Goal: Browse casually: Explore the website without a specific task or goal

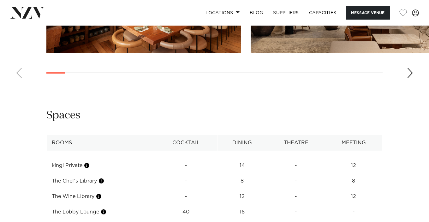
scroll to position [1088, 0]
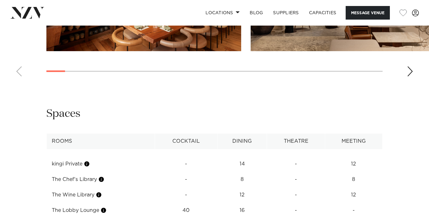
click at [408, 76] on div "Next slide" at bounding box center [410, 71] width 6 height 10
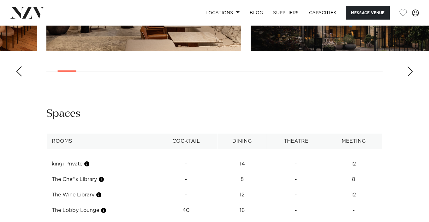
click at [408, 76] on div "Next slide" at bounding box center [410, 71] width 6 height 10
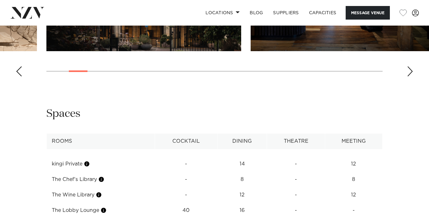
click at [408, 76] on div "Next slide" at bounding box center [410, 71] width 6 height 10
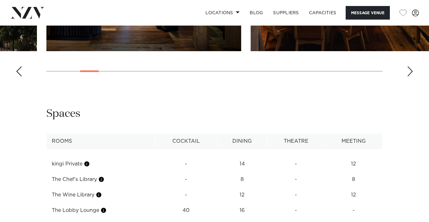
click at [408, 76] on div "Next slide" at bounding box center [410, 71] width 6 height 10
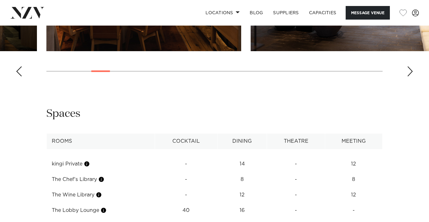
click at [408, 76] on div "Next slide" at bounding box center [410, 71] width 6 height 10
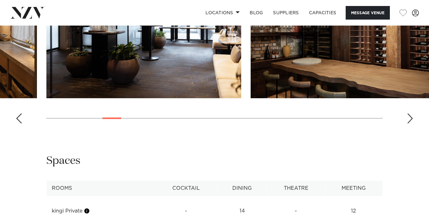
scroll to position [1044, 0]
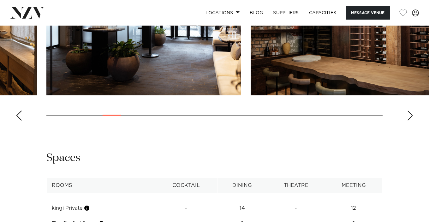
click at [409, 121] on div "Next slide" at bounding box center [410, 115] width 6 height 10
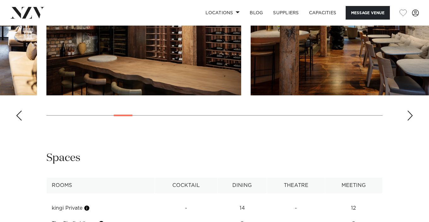
click at [409, 121] on div "Next slide" at bounding box center [410, 115] width 6 height 10
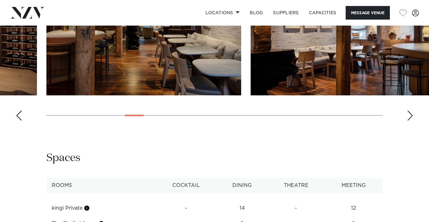
click at [409, 121] on div "Next slide" at bounding box center [410, 115] width 6 height 10
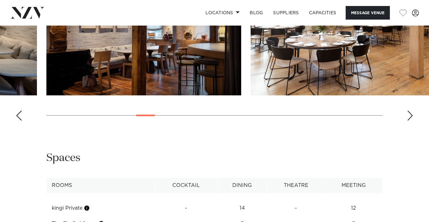
click at [409, 121] on div "Next slide" at bounding box center [410, 115] width 6 height 10
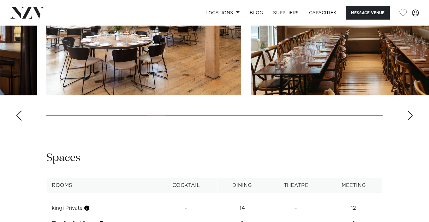
click at [409, 121] on div "Next slide" at bounding box center [410, 115] width 6 height 10
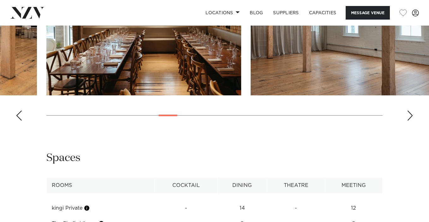
click at [409, 121] on div "Next slide" at bounding box center [410, 115] width 6 height 10
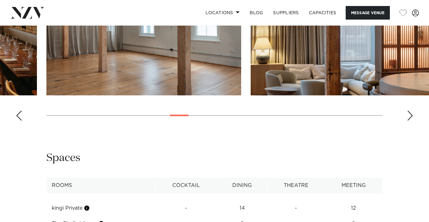
click at [409, 121] on div "Next slide" at bounding box center [410, 115] width 6 height 10
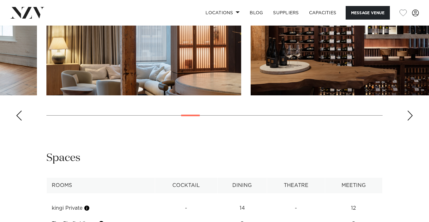
click at [409, 121] on div "Next slide" at bounding box center [410, 115] width 6 height 10
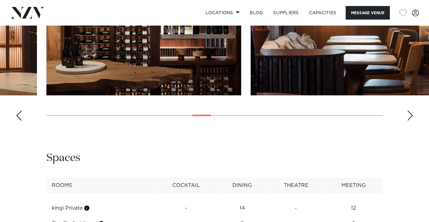
click at [409, 121] on div "Next slide" at bounding box center [410, 115] width 6 height 10
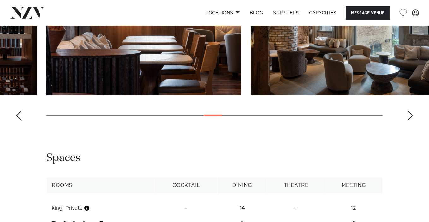
click at [409, 121] on div "Next slide" at bounding box center [410, 115] width 6 height 10
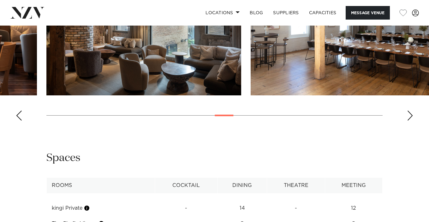
click at [409, 121] on div "Next slide" at bounding box center [410, 115] width 6 height 10
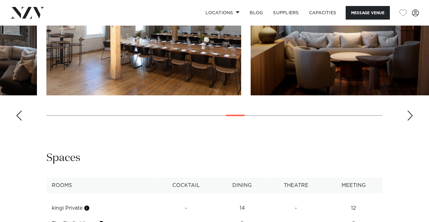
click at [409, 121] on div "Next slide" at bounding box center [410, 115] width 6 height 10
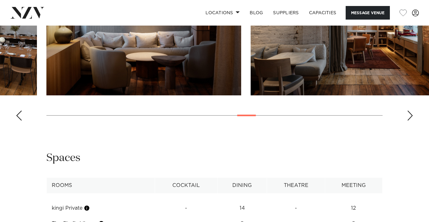
click at [409, 121] on div "Next slide" at bounding box center [410, 115] width 6 height 10
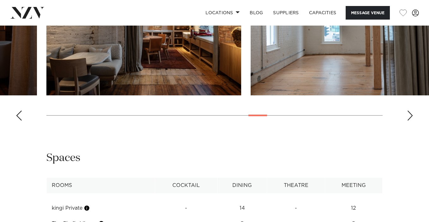
click at [409, 121] on div "Next slide" at bounding box center [410, 115] width 6 height 10
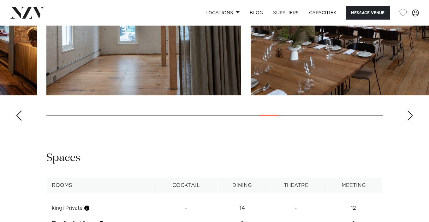
click at [409, 121] on div "Next slide" at bounding box center [410, 115] width 6 height 10
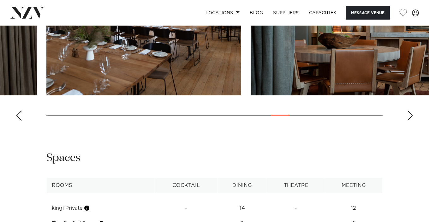
click at [409, 121] on div "Next slide" at bounding box center [410, 115] width 6 height 10
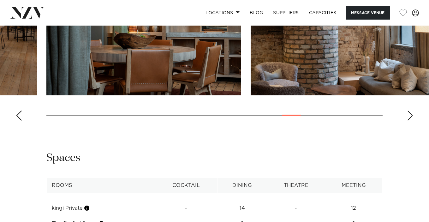
click at [409, 121] on div "Next slide" at bounding box center [410, 115] width 6 height 10
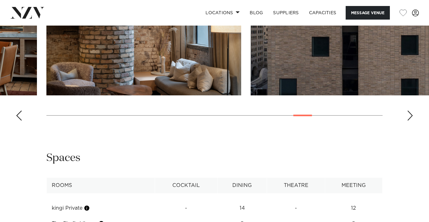
click at [409, 121] on div "Next slide" at bounding box center [410, 115] width 6 height 10
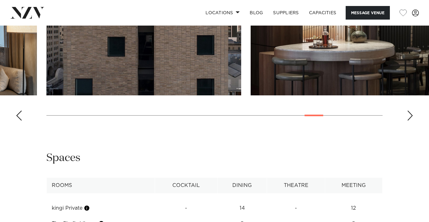
click at [409, 121] on div "Next slide" at bounding box center [410, 115] width 6 height 10
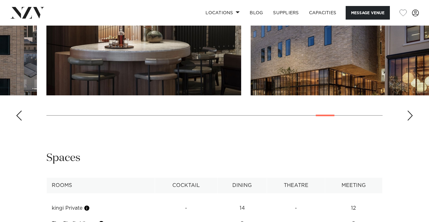
click at [409, 121] on div "Next slide" at bounding box center [410, 115] width 6 height 10
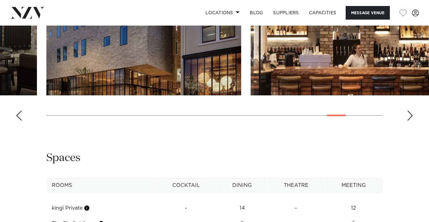
click at [409, 121] on div "Next slide" at bounding box center [410, 115] width 6 height 10
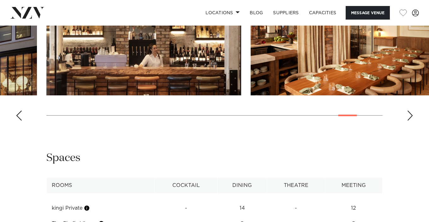
click at [410, 121] on div "Next slide" at bounding box center [410, 115] width 6 height 10
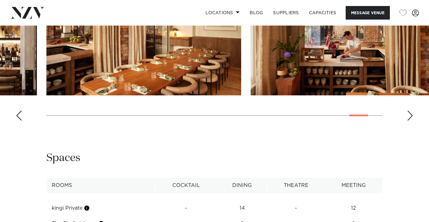
click at [410, 121] on div "Next slide" at bounding box center [410, 115] width 6 height 10
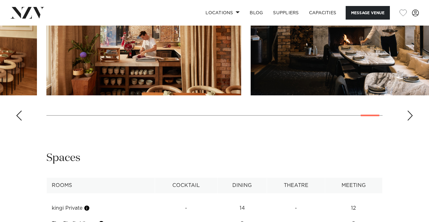
click at [408, 121] on div "Next slide" at bounding box center [410, 115] width 6 height 10
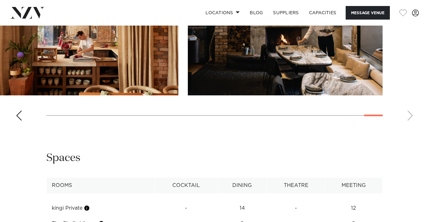
click at [15, 126] on swiper-container at bounding box center [214, 38] width 429 height 173
click at [16, 121] on div "Previous slide" at bounding box center [19, 115] width 6 height 10
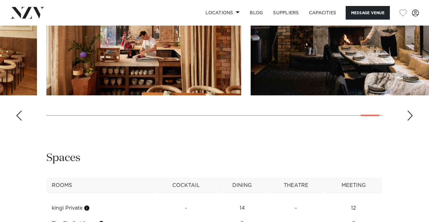
click at [20, 121] on div "Previous slide" at bounding box center [19, 115] width 6 height 10
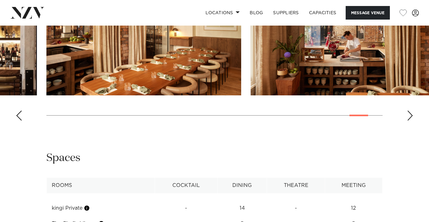
click at [21, 121] on div "Previous slide" at bounding box center [19, 115] width 6 height 10
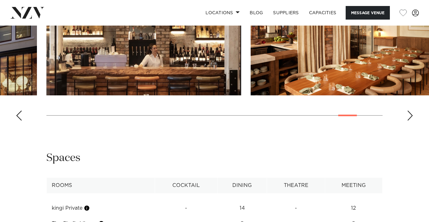
click at [21, 121] on div "Previous slide" at bounding box center [19, 115] width 6 height 10
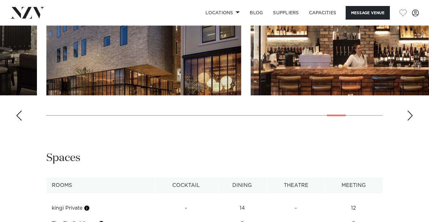
click at [21, 121] on div "Previous slide" at bounding box center [19, 115] width 6 height 10
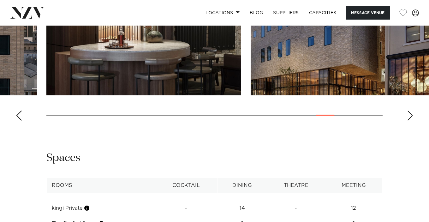
click at [21, 121] on div "Previous slide" at bounding box center [19, 115] width 6 height 10
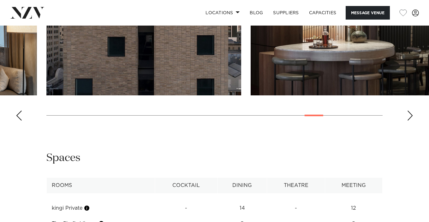
click at [21, 121] on div "Previous slide" at bounding box center [19, 115] width 6 height 10
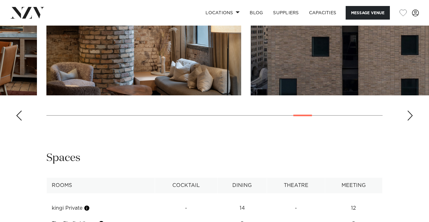
click at [21, 121] on div "Previous slide" at bounding box center [19, 115] width 6 height 10
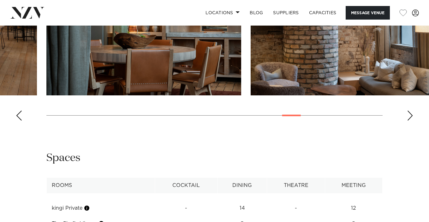
click at [21, 121] on div "Previous slide" at bounding box center [19, 115] width 6 height 10
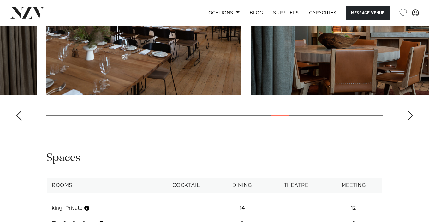
click at [21, 121] on div "Previous slide" at bounding box center [19, 115] width 6 height 10
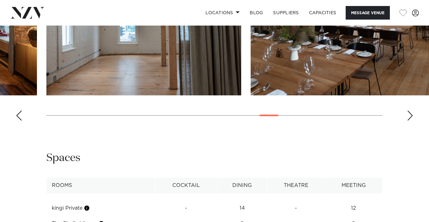
click at [21, 121] on div "Previous slide" at bounding box center [19, 115] width 6 height 10
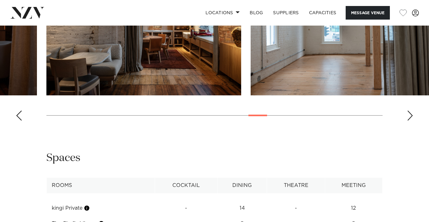
click at [21, 121] on div "Previous slide" at bounding box center [19, 115] width 6 height 10
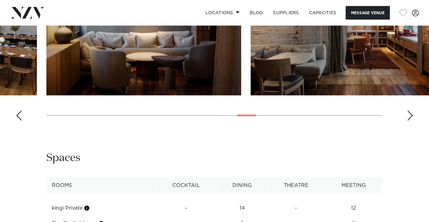
click at [21, 121] on div "Previous slide" at bounding box center [19, 115] width 6 height 10
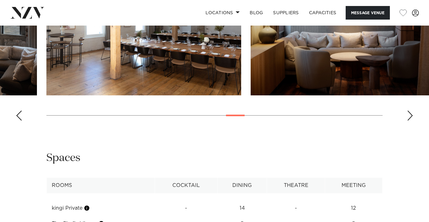
click at [21, 121] on div "Previous slide" at bounding box center [19, 115] width 6 height 10
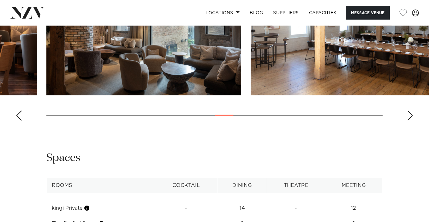
click at [21, 121] on div "Previous slide" at bounding box center [19, 115] width 6 height 10
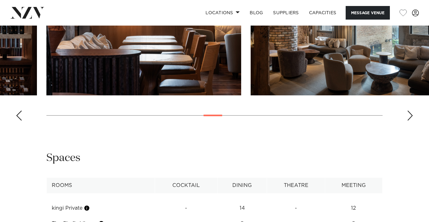
click at [21, 121] on div "Previous slide" at bounding box center [19, 115] width 6 height 10
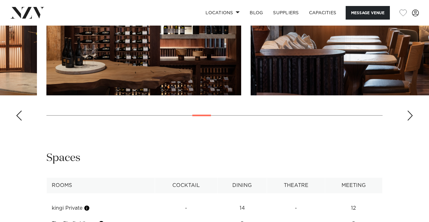
click at [21, 121] on div "Previous slide" at bounding box center [19, 115] width 6 height 10
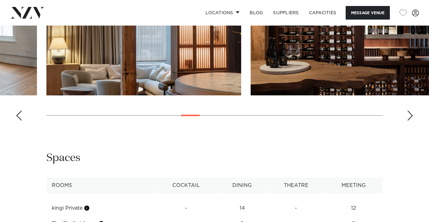
click at [21, 121] on div "Previous slide" at bounding box center [19, 115] width 6 height 10
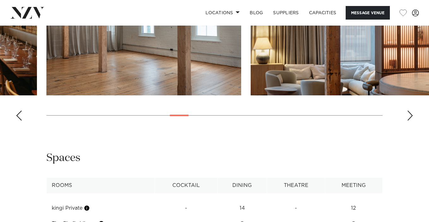
click at [21, 121] on div "Previous slide" at bounding box center [19, 115] width 6 height 10
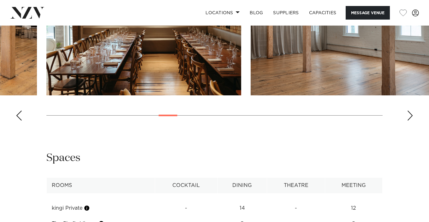
click at [21, 121] on div "Previous slide" at bounding box center [19, 115] width 6 height 10
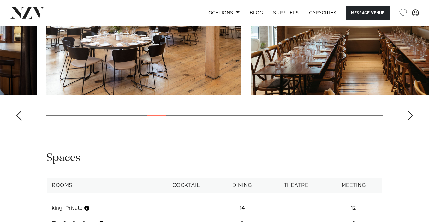
click at [21, 121] on div "Previous slide" at bounding box center [19, 115] width 6 height 10
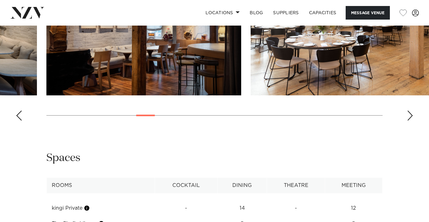
click at [21, 121] on div "Previous slide" at bounding box center [19, 115] width 6 height 10
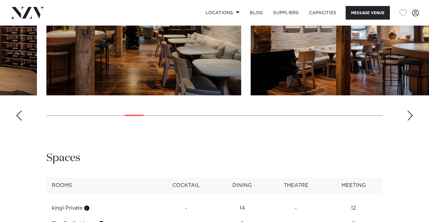
click at [21, 121] on div "Previous slide" at bounding box center [19, 115] width 6 height 10
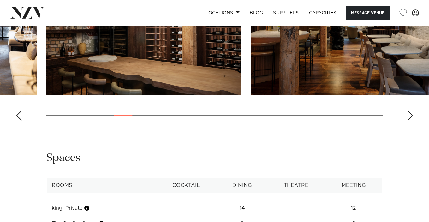
click at [21, 121] on div "Previous slide" at bounding box center [19, 115] width 6 height 10
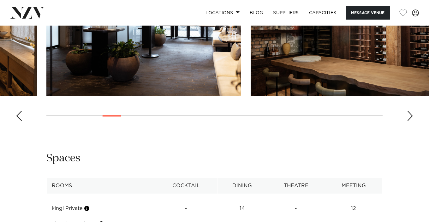
scroll to position [1044, 0]
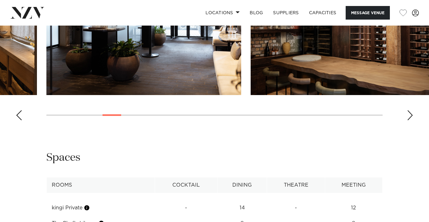
click at [18, 120] on div "Previous slide" at bounding box center [19, 115] width 6 height 10
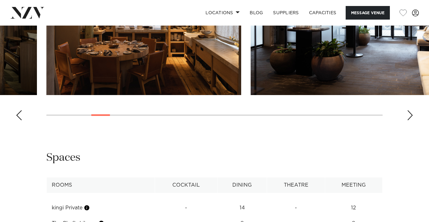
click at [18, 120] on div "Previous slide" at bounding box center [19, 115] width 6 height 10
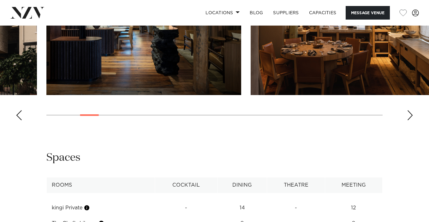
click at [18, 120] on div "Previous slide" at bounding box center [19, 115] width 6 height 10
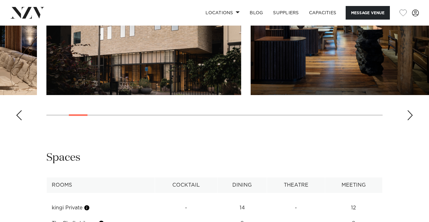
click at [18, 120] on div "Previous slide" at bounding box center [19, 115] width 6 height 10
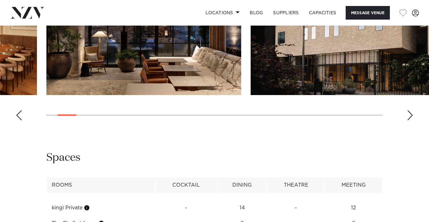
click at [22, 125] on swiper-container at bounding box center [214, 38] width 429 height 173
click at [19, 120] on div "Previous slide" at bounding box center [19, 115] width 6 height 10
